Goal: Obtain resource: Obtain resource

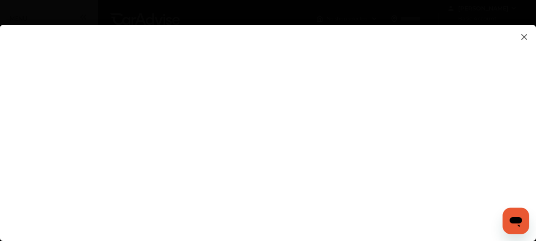
click at [140, 112] on flutter-view at bounding box center [268, 124] width 536 height 199
click at [134, 112] on flutter-view at bounding box center [268, 124] width 536 height 199
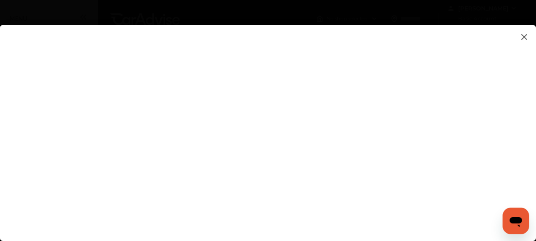
click at [134, 112] on flutter-view at bounding box center [268, 124] width 536 height 199
click at [524, 35] on img at bounding box center [525, 37] width 10 height 10
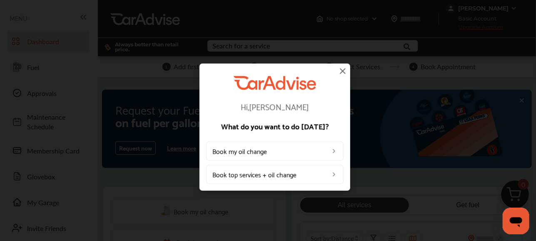
click at [340, 71] on img at bounding box center [343, 71] width 10 height 10
